Goal: Task Accomplishment & Management: Complete application form

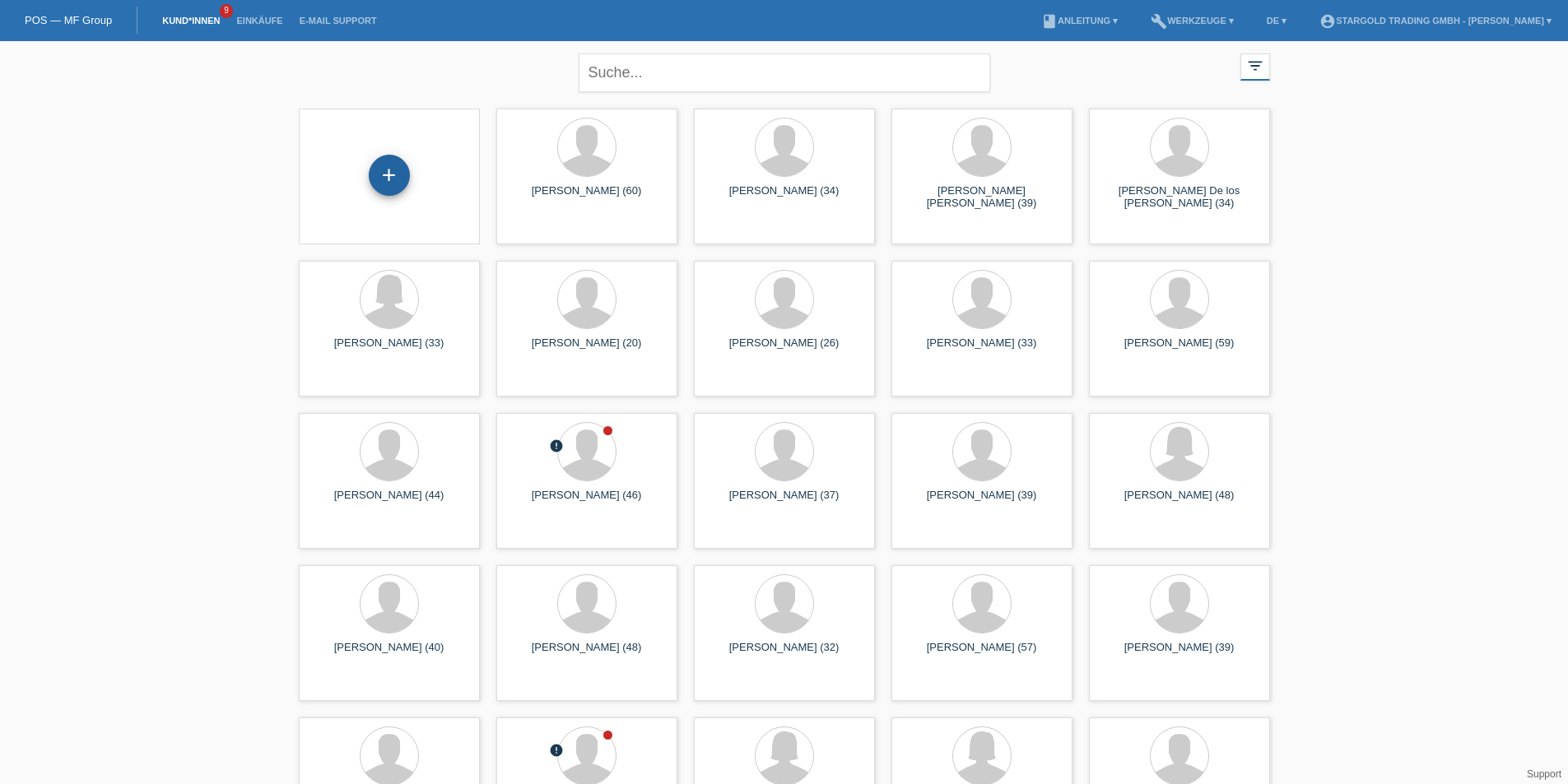
click at [400, 178] on div "+" at bounding box center [389, 175] width 41 height 41
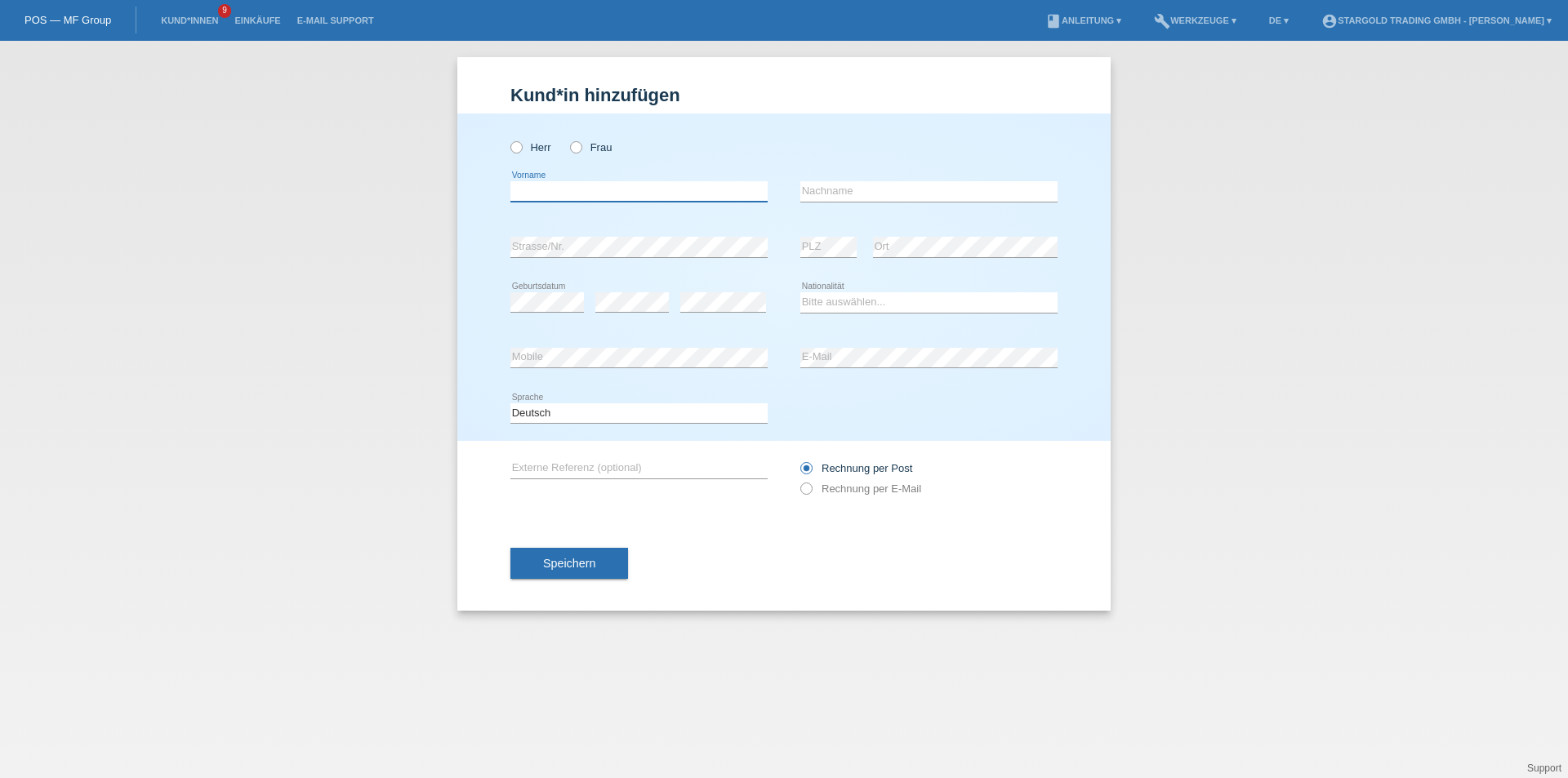
click at [565, 195] on input "text" at bounding box center [638, 191] width 257 height 20
paste input "Bujar"
type input "Bujar"
click at [508, 139] on icon at bounding box center [508, 139] width 0 height 0
click at [517, 150] on input "Herr" at bounding box center [516, 147] width 11 height 11
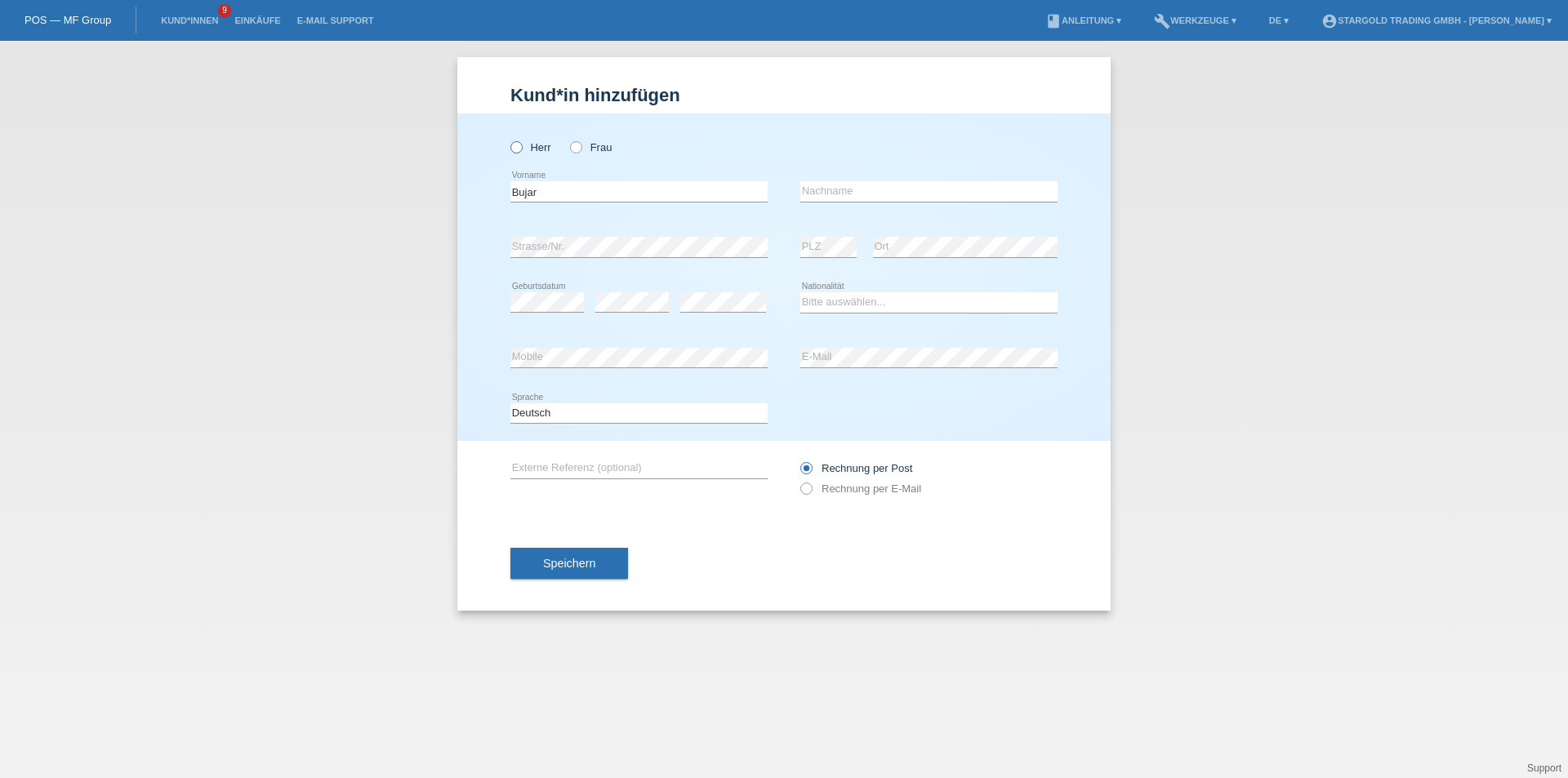
radio input "true"
click at [515, 194] on input "Bujar" at bounding box center [638, 191] width 257 height 20
type input "Bujar"
click at [910, 184] on input "text" at bounding box center [928, 191] width 257 height 20
paste input "Fazliji"
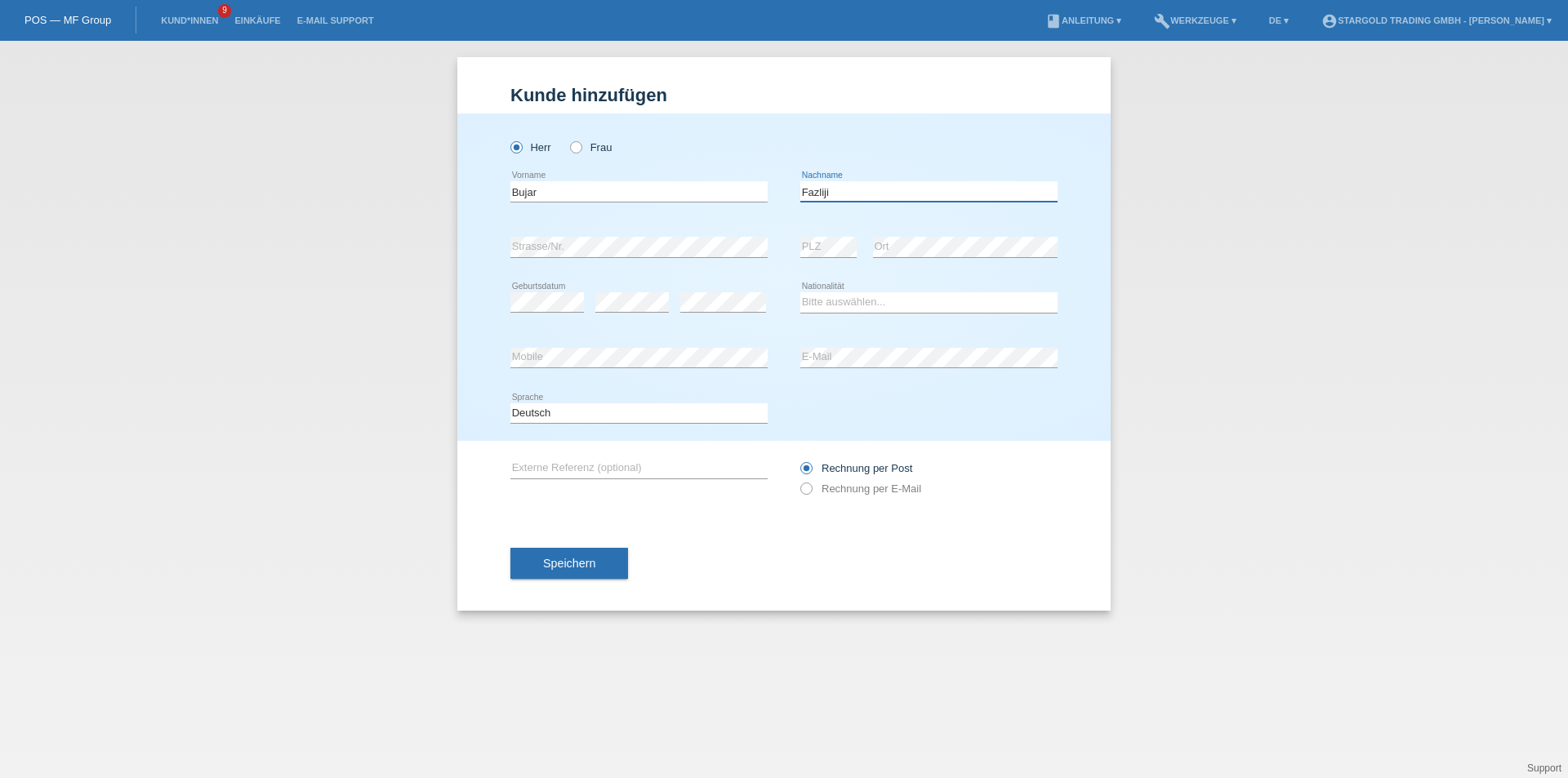
click at [809, 186] on input "Fazliji" at bounding box center [928, 191] width 257 height 20
type input "Fazliji"
click at [569, 235] on div "error Strasse/Nr." at bounding box center [638, 247] width 257 height 56
click at [871, 305] on select "Bitte auswählen... [GEOGRAPHIC_DATA] [GEOGRAPHIC_DATA] [GEOGRAPHIC_DATA] [GEOGR…" at bounding box center [928, 302] width 257 height 19
click at [880, 295] on select "Bitte auswählen... [GEOGRAPHIC_DATA] [GEOGRAPHIC_DATA] [GEOGRAPHIC_DATA] [GEOGR…" at bounding box center [928, 302] width 257 height 19
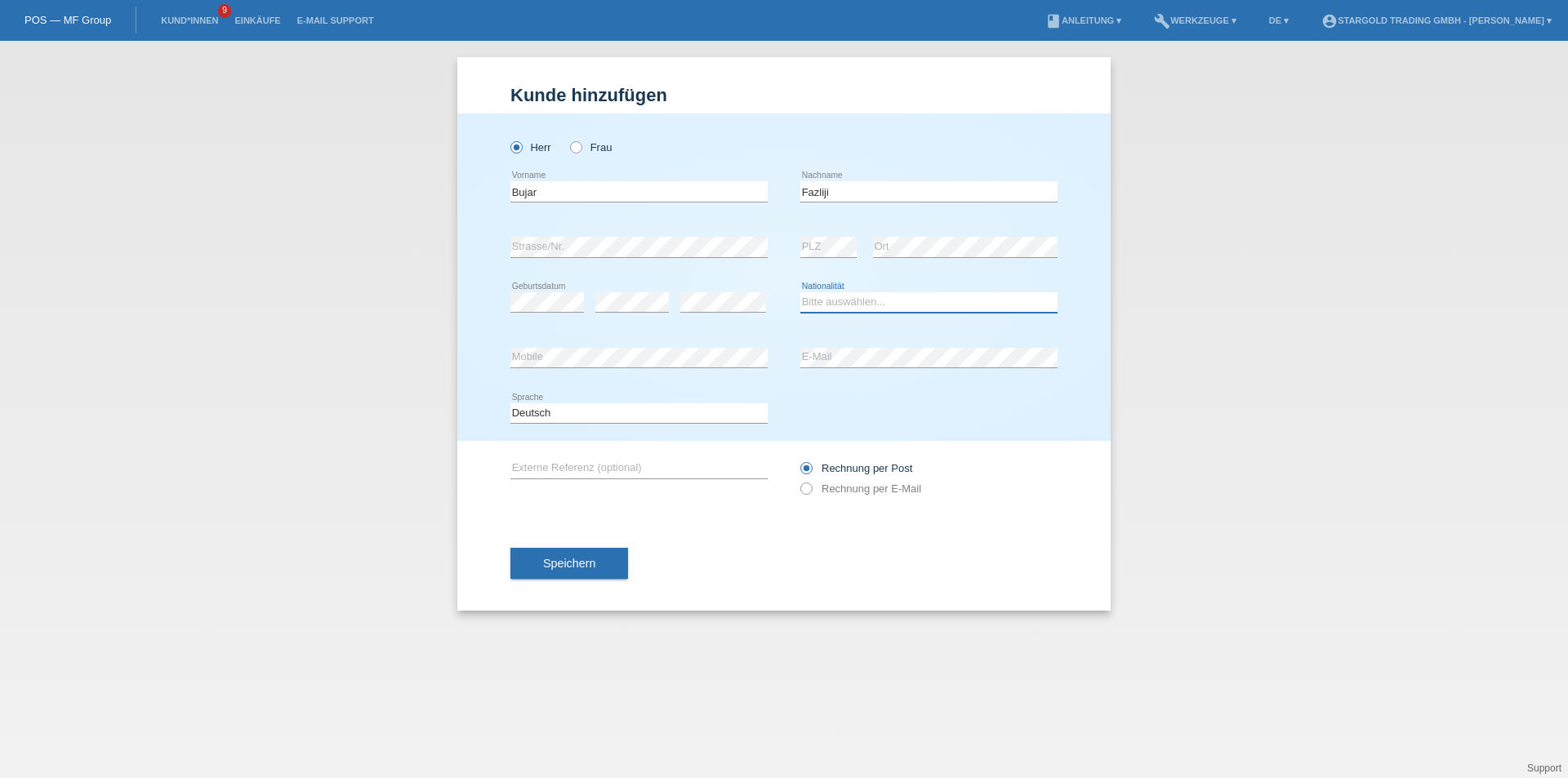
select select "CH"
click at [800, 293] on select "Bitte auswählen... [GEOGRAPHIC_DATA] [GEOGRAPHIC_DATA] [GEOGRAPHIC_DATA] [GEOGR…" at bounding box center [928, 302] width 257 height 19
click at [697, 517] on div "Speichern" at bounding box center [784, 563] width 547 height 95
click at [585, 570] on button "Speichern" at bounding box center [569, 563] width 118 height 31
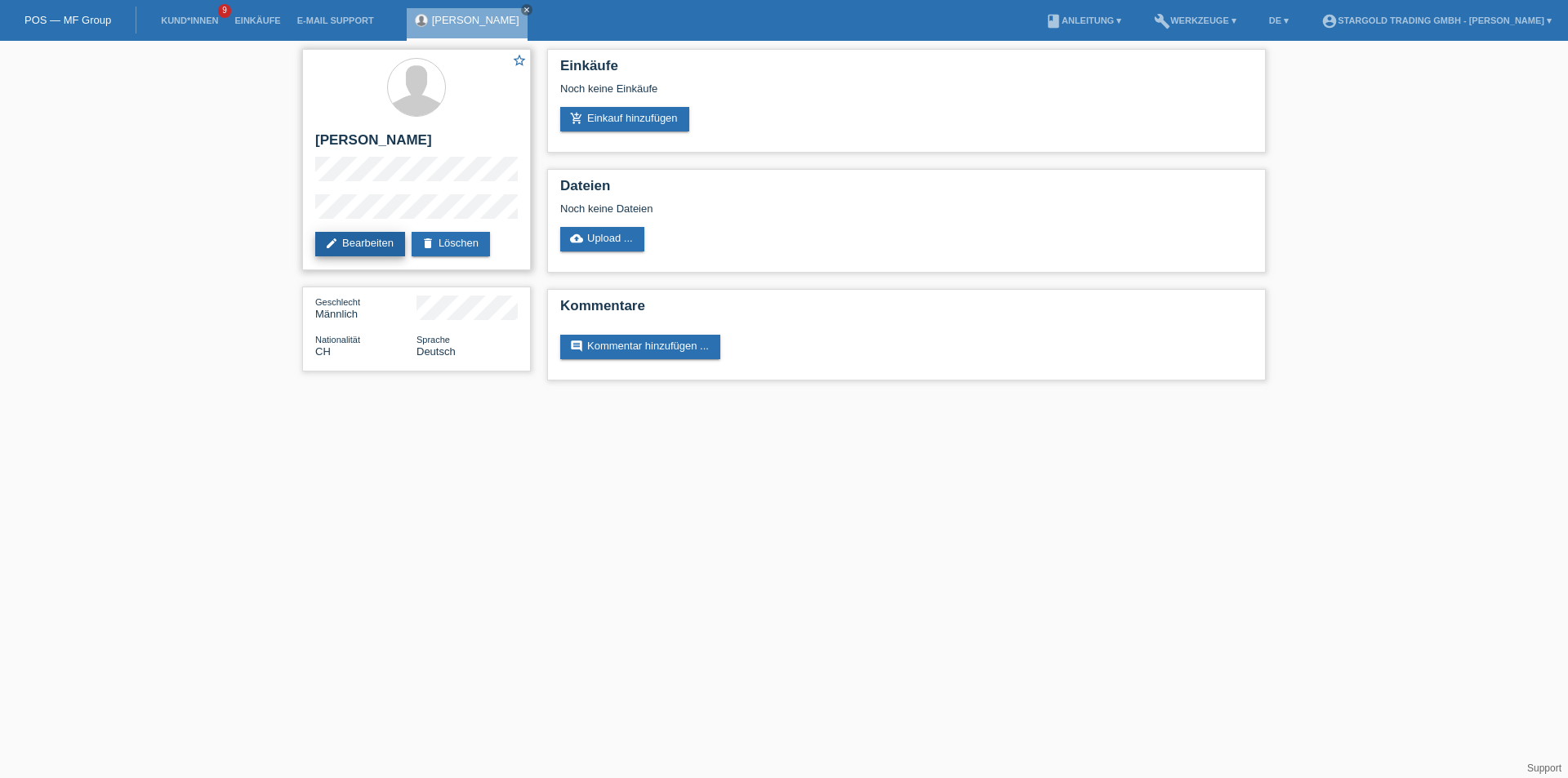
click at [363, 242] on link "edit Bearbeiten" at bounding box center [360, 244] width 90 height 25
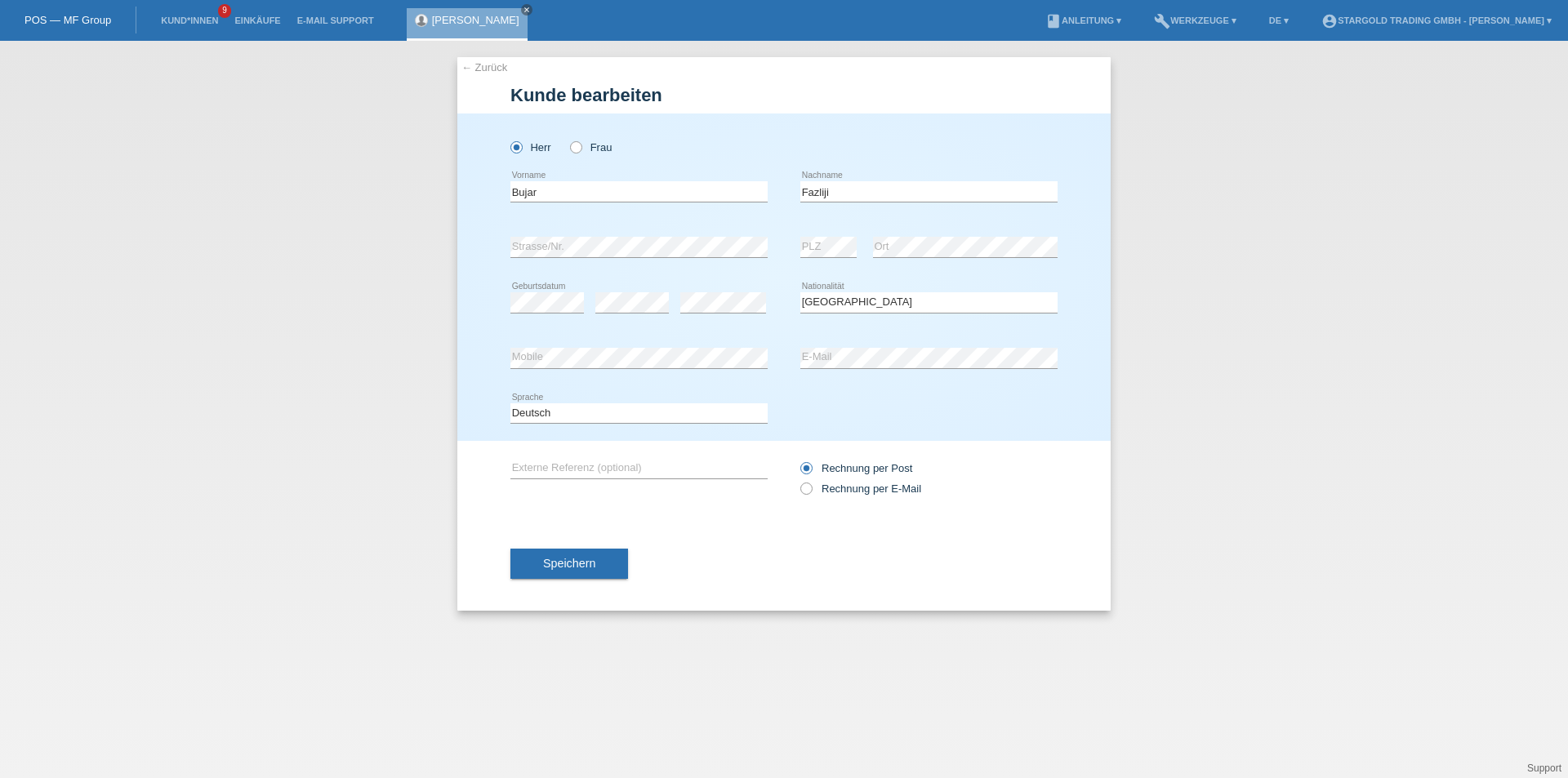
select select "CH"
click at [804, 482] on input "Rechnung per Post" at bounding box center [805, 473] width 11 height 20
click at [798, 480] on icon at bounding box center [798, 480] width 0 height 0
click at [811, 489] on input "Rechnung per E-Mail" at bounding box center [805, 493] width 11 height 20
radio input "true"
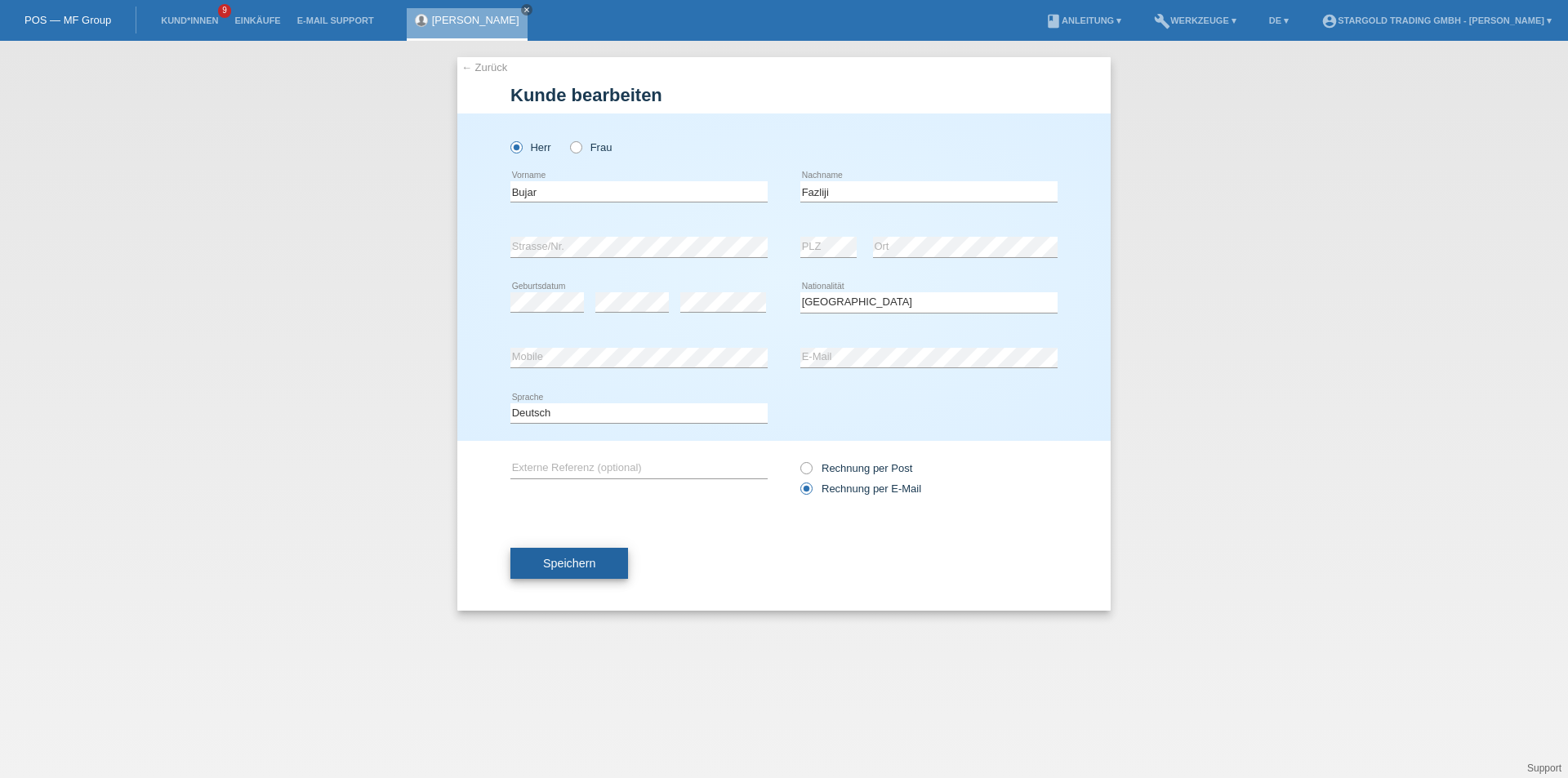
click at [586, 562] on span "Speichern" at bounding box center [569, 563] width 52 height 13
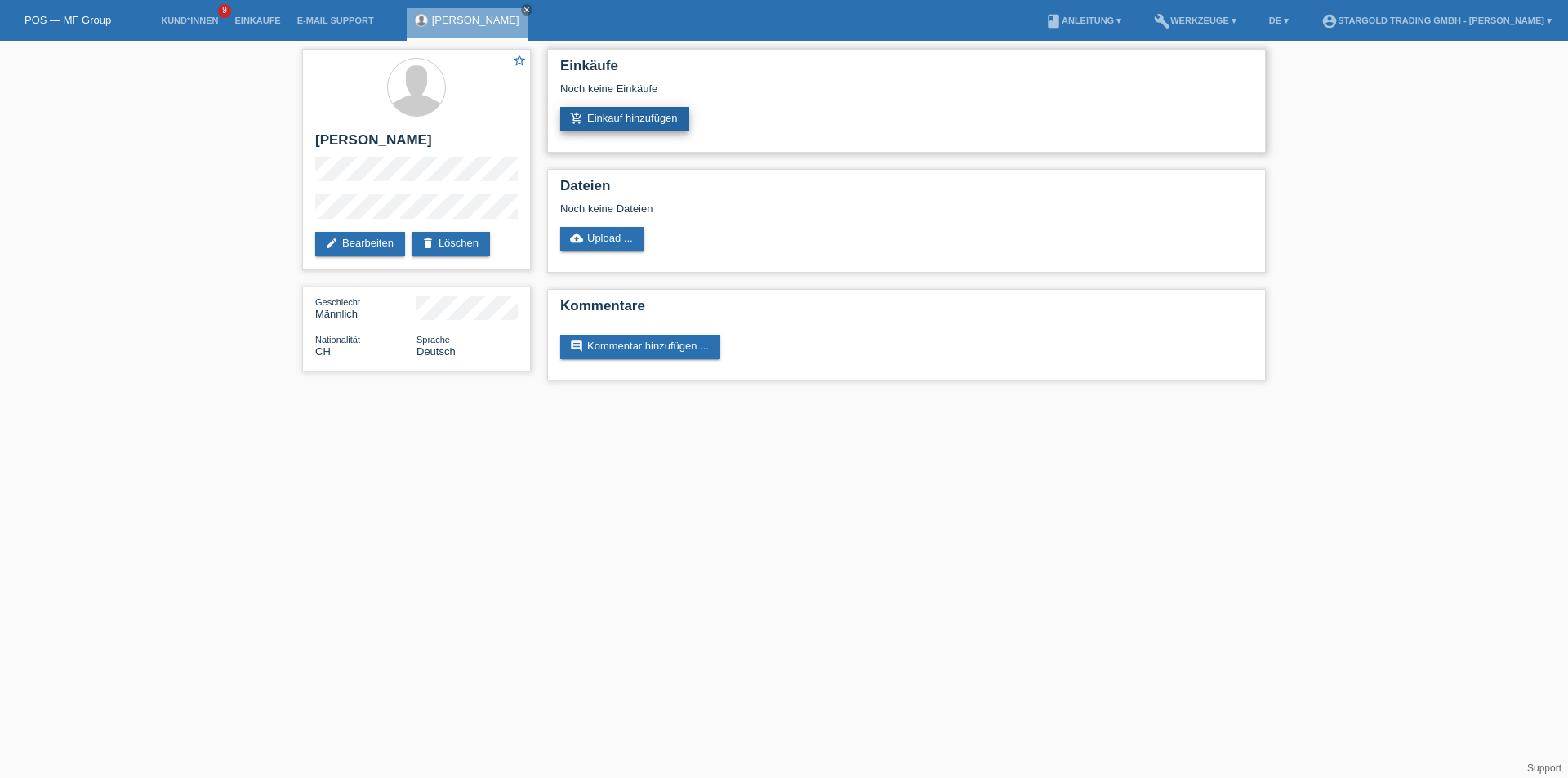
click at [604, 119] on link "add_shopping_cart Einkauf hinzufügen" at bounding box center [624, 119] width 129 height 25
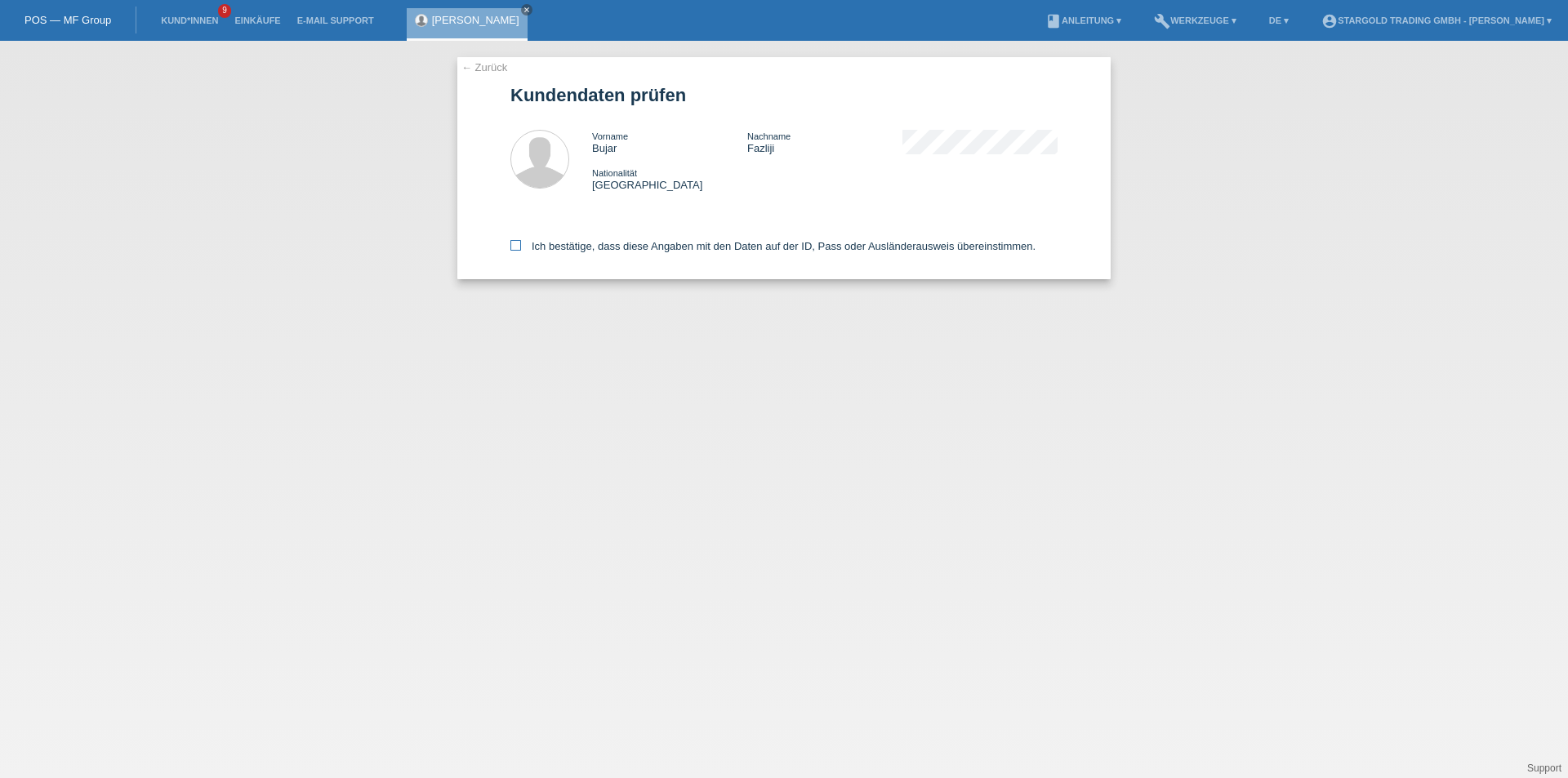
click at [522, 245] on label "Ich bestätige, dass diese Angaben mit den Daten auf der ID, Pass oder Ausländer…" at bounding box center [773, 246] width 525 height 12
click at [521, 245] on input "Ich bestätige, dass diese Angaben mit den Daten auf der ID, Pass oder Ausländer…" at bounding box center [516, 246] width 11 height 11
checkbox input "true"
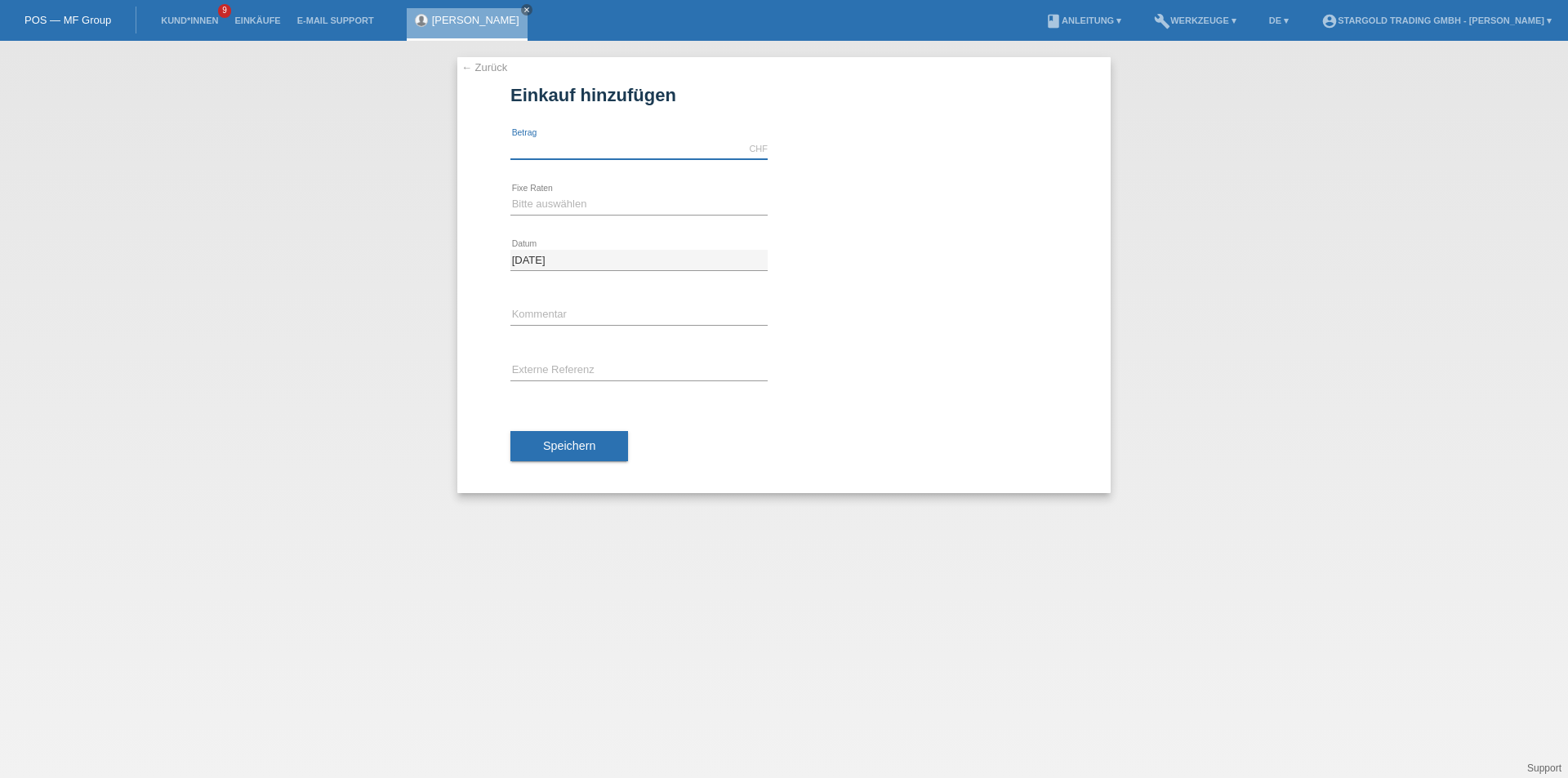
drag, startPoint x: 565, startPoint y: 148, endPoint x: 548, endPoint y: 133, distance: 22.7
click at [565, 148] on input "text" at bounding box center [638, 149] width 257 height 20
type input "11790.00"
click at [710, 198] on select "Bitte auswählen 6 Raten 12 Raten 18 Raten 24 Raten 36 Raten 48 Raten" at bounding box center [638, 204] width 257 height 19
select select "497"
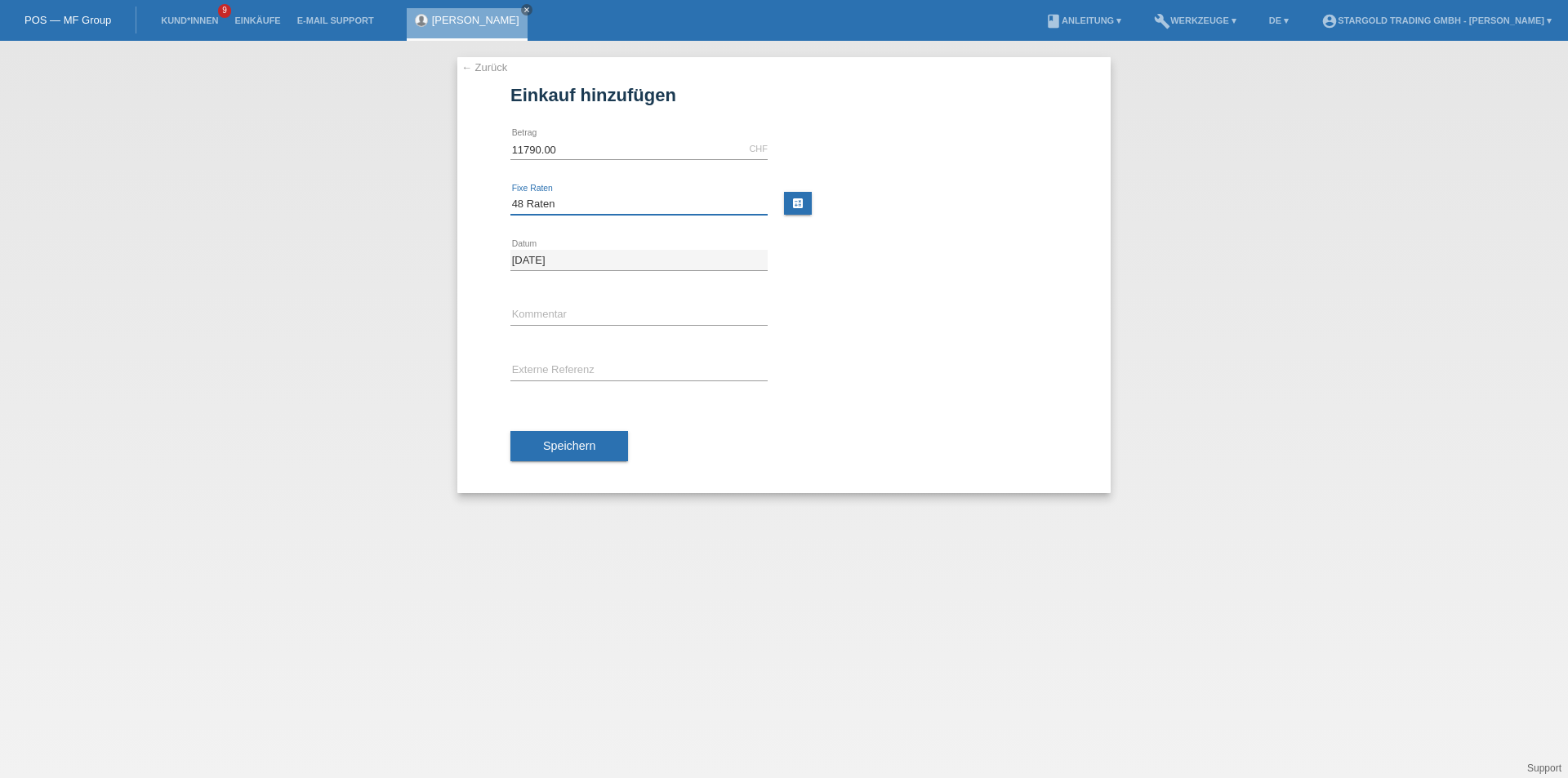
click at [510, 195] on select "Bitte auswählen 6 Raten 12 Raten 18 Raten 24 Raten 36 Raten 48 Raten" at bounding box center [638, 204] width 257 height 19
click at [585, 448] on span "Speichern" at bounding box center [569, 446] width 52 height 13
